Goal: Find specific page/section: Find specific page/section

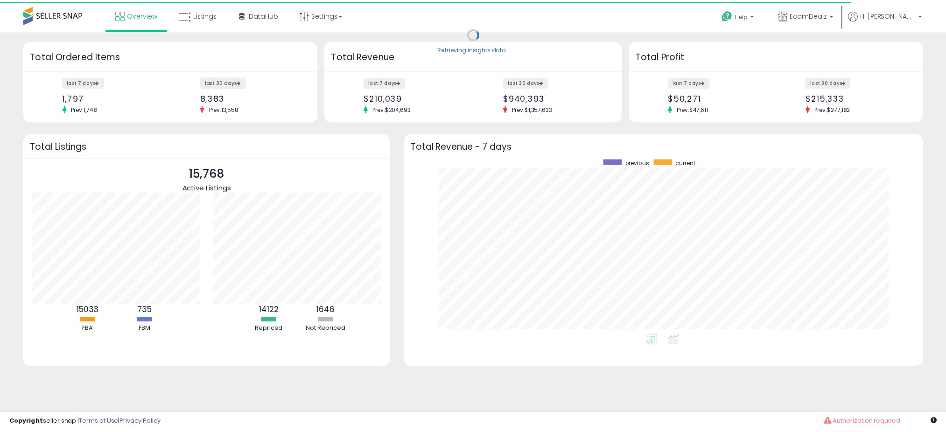
scroll to position [176, 505]
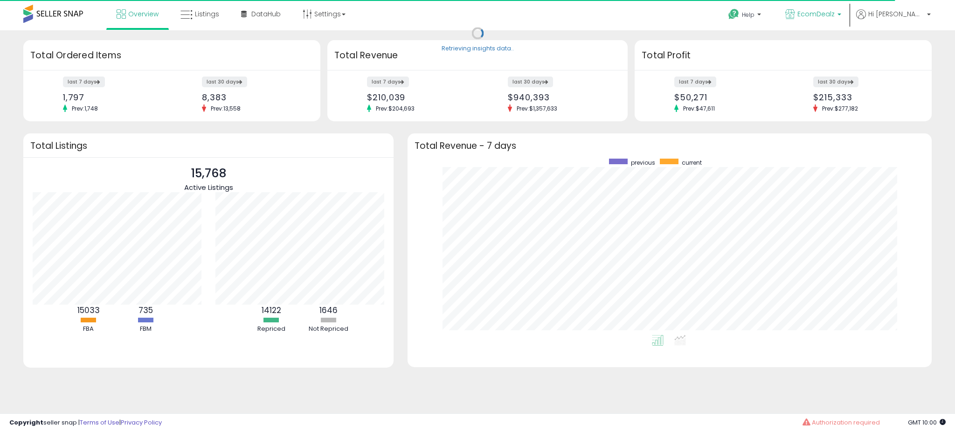
click at [835, 11] on span "EcomDealz" at bounding box center [816, 13] width 37 height 9
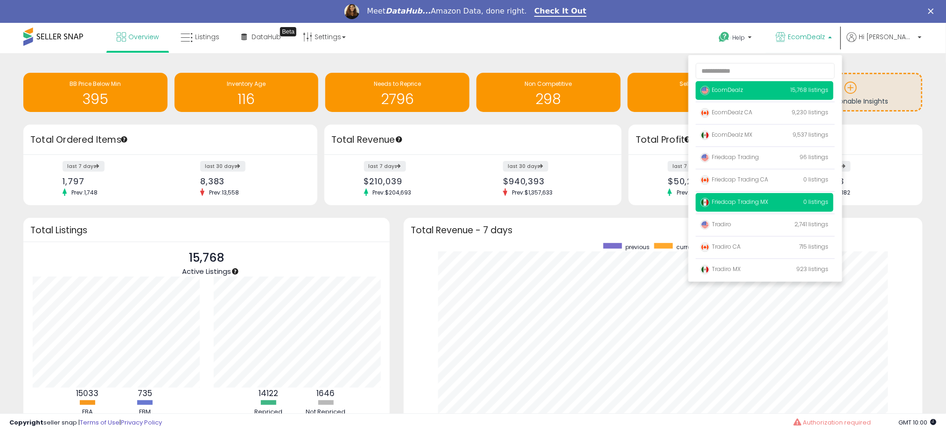
scroll to position [0, 0]
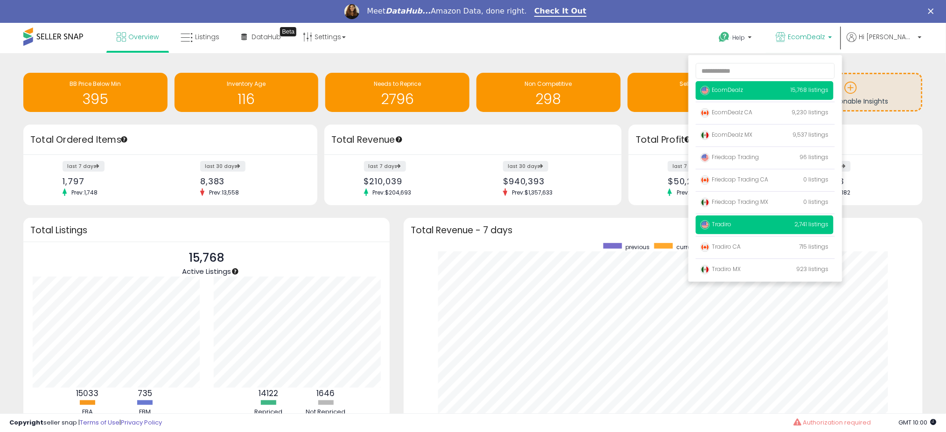
click at [782, 220] on p "Tradiro 2,741 listings" at bounding box center [765, 225] width 138 height 19
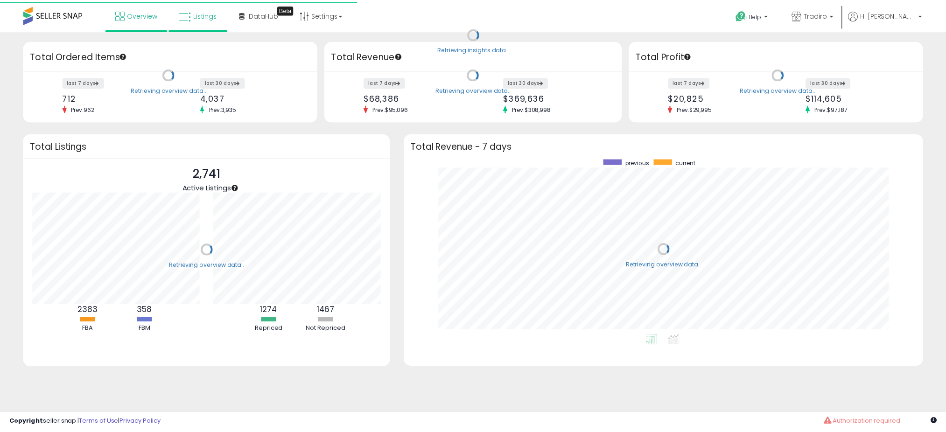
scroll to position [176, 505]
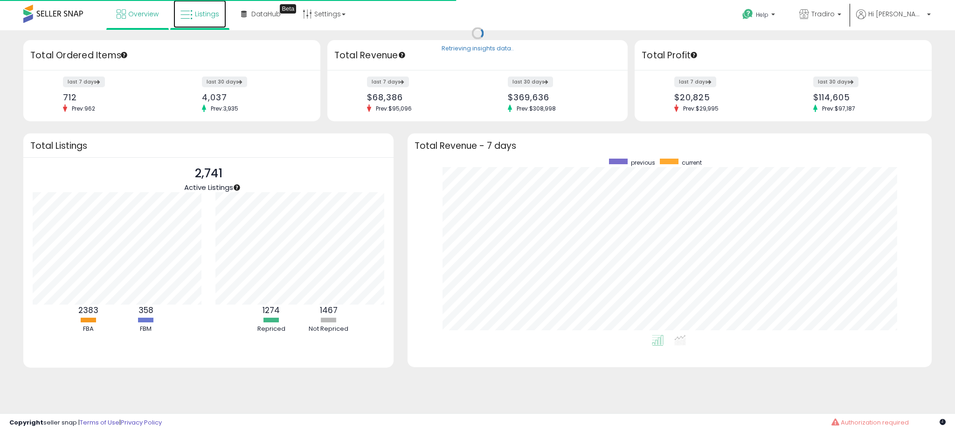
click at [201, 17] on span "Listings" at bounding box center [207, 13] width 24 height 9
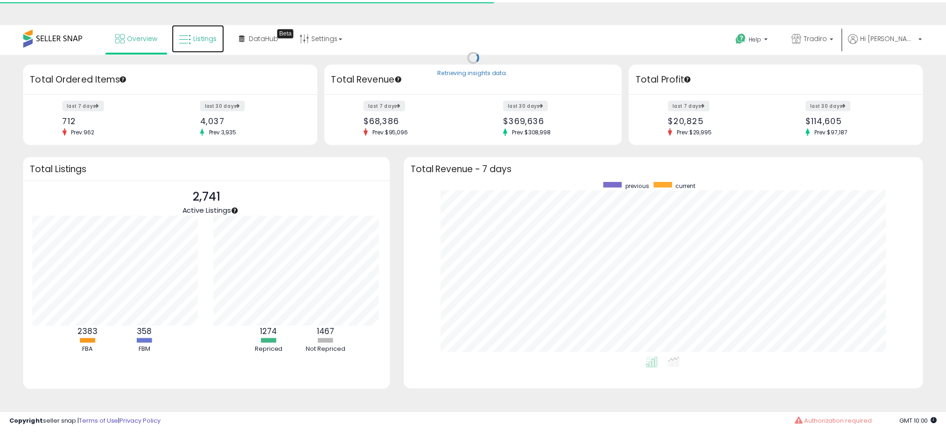
scroll to position [0, 0]
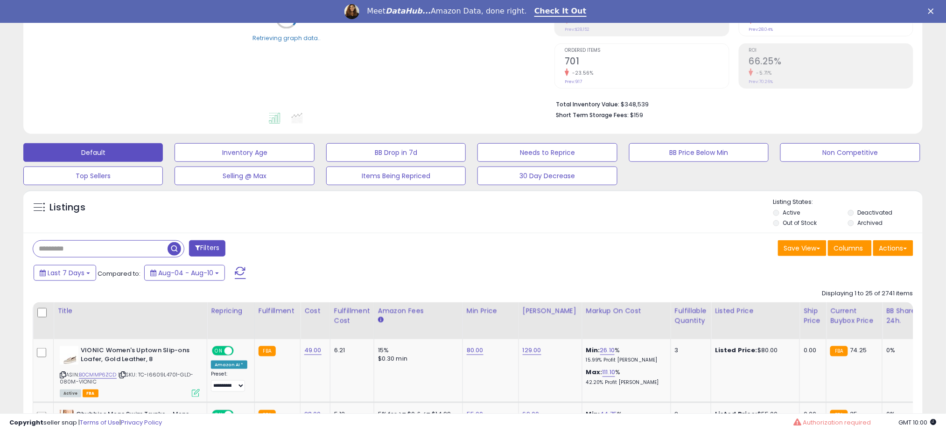
scroll to position [187, 0]
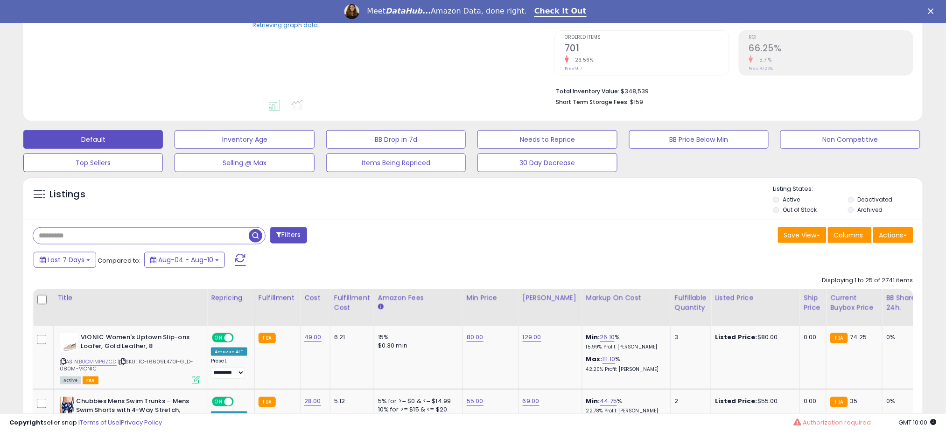
click at [100, 237] on input "text" at bounding box center [141, 236] width 216 height 16
paste input "**********"
type input "**********"
click at [262, 237] on span "button" at bounding box center [261, 236] width 14 height 14
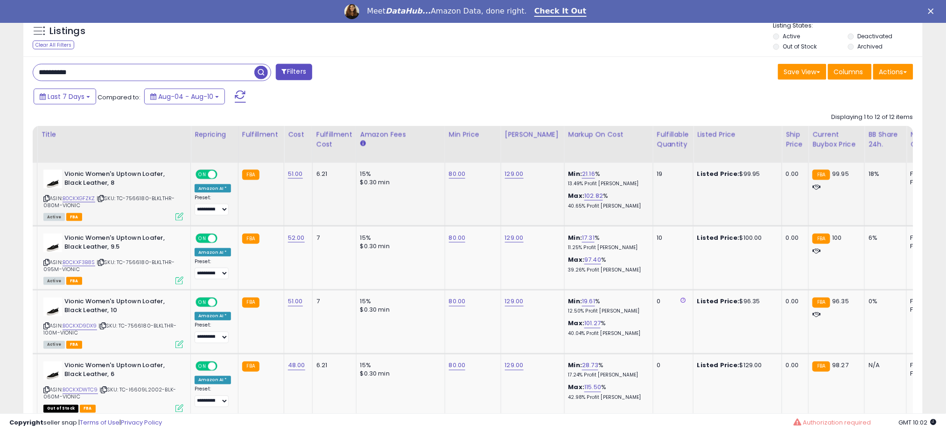
scroll to position [427, 0]
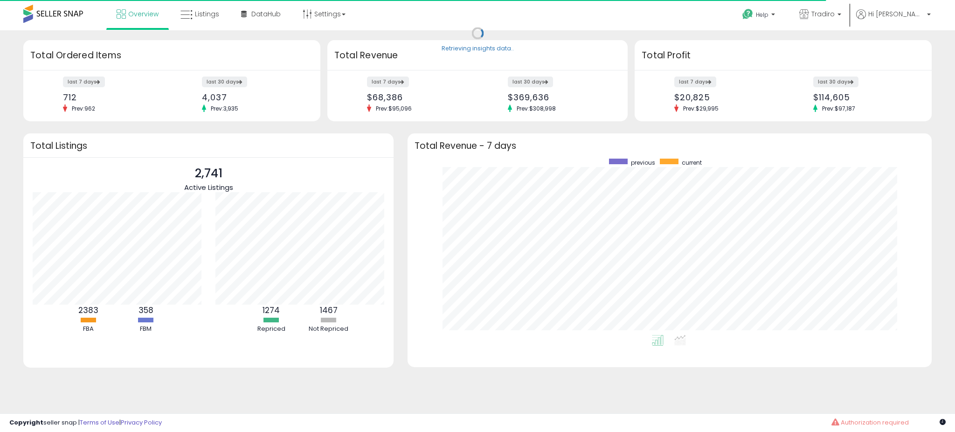
scroll to position [176, 505]
